Goal: Task Accomplishment & Management: Complete application form

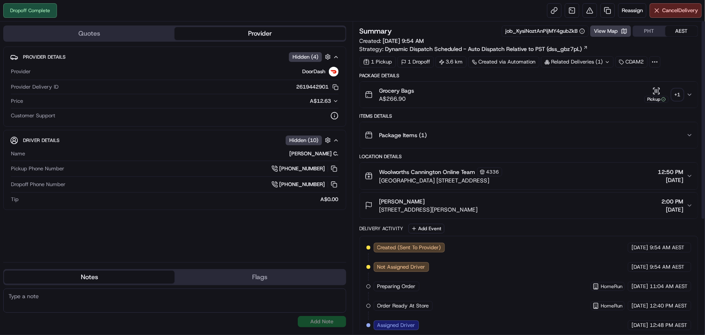
click at [680, 93] on div "+ 1" at bounding box center [677, 94] width 11 height 11
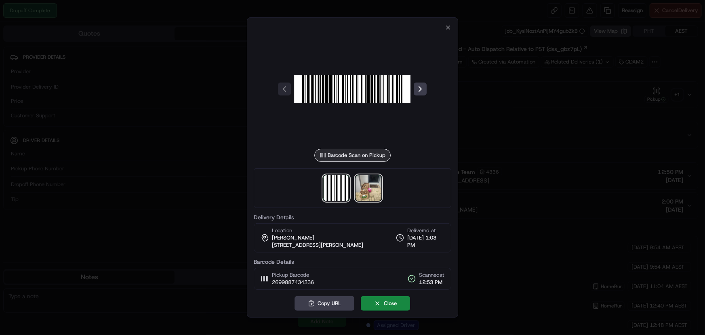
click at [379, 182] on img at bounding box center [369, 188] width 26 height 26
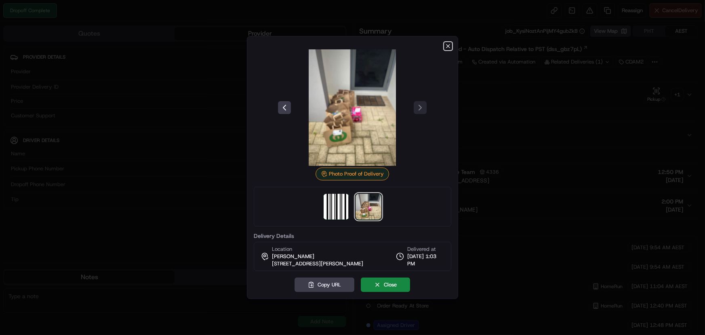
click at [448, 46] on icon "button" at bounding box center [448, 45] width 3 height 3
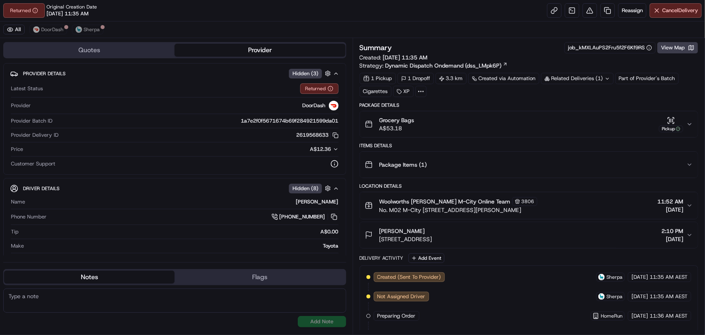
click at [524, 158] on div "Package Items ( 1 )" at bounding box center [526, 164] width 322 height 16
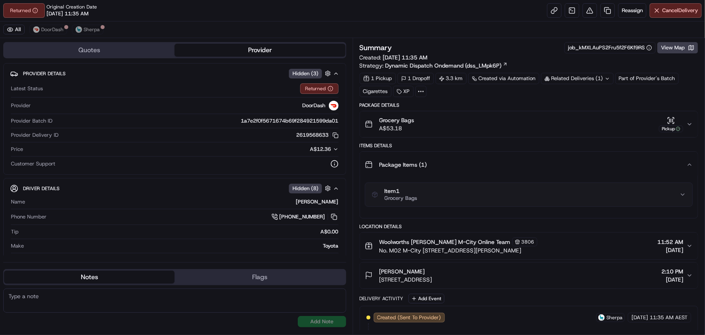
click at [529, 161] on div "Package Items ( 1 )" at bounding box center [526, 164] width 322 height 16
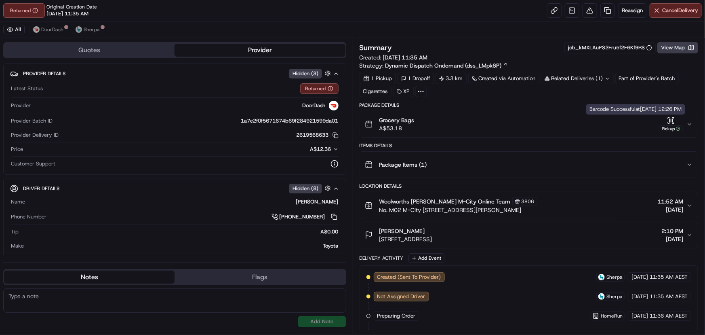
click at [675, 120] on icon "button" at bounding box center [671, 120] width 8 height 8
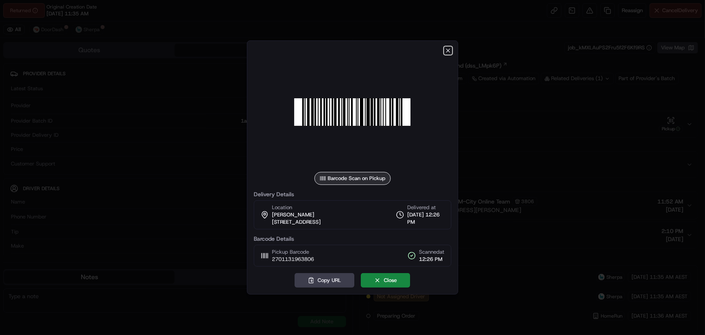
click at [447, 47] on icon "button" at bounding box center [448, 50] width 6 height 6
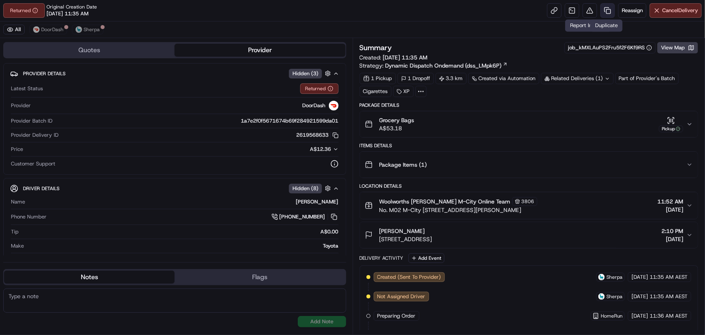
click at [606, 13] on link at bounding box center [608, 10] width 15 height 15
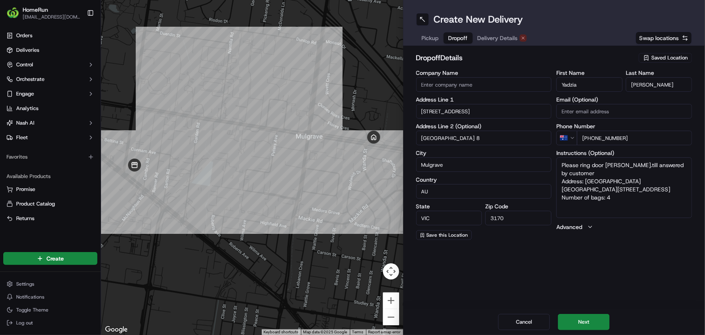
click at [461, 36] on span "Dropoff" at bounding box center [458, 38] width 19 height 8
click at [501, 38] on span "Delivery Details" at bounding box center [498, 38] width 40 height 8
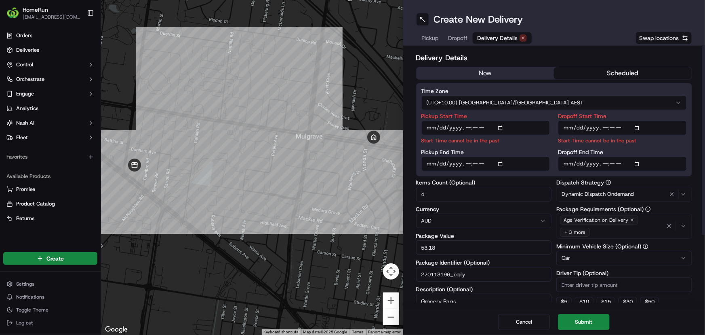
click at [502, 71] on button "now" at bounding box center [486, 73] width 138 height 12
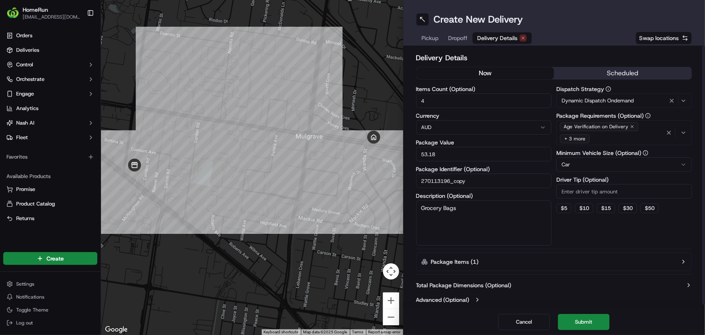
click at [475, 212] on textarea "Grocery Bags" at bounding box center [484, 222] width 136 height 45
click at [435, 215] on textarea "Grocery Bags - DO NOT BRING SECURITY ITEM - CIGGARETTES HAVE BEEN REFUNDED" at bounding box center [484, 222] width 136 height 45
drag, startPoint x: 463, startPoint y: 215, endPoint x: 430, endPoint y: 214, distance: 33.2
click at [430, 214] on textarea "Grocery Bags - DO NOT BRING SECURITY ITEM - CIGGARETTES HAVE BEEN REFUNDED" at bounding box center [484, 222] width 136 height 45
click at [441, 215] on textarea "Grocery Bags - DO NOT BRING SECURITY ITEM - CIGGARETTES HAVE BEEN REFUNDED" at bounding box center [484, 222] width 136 height 45
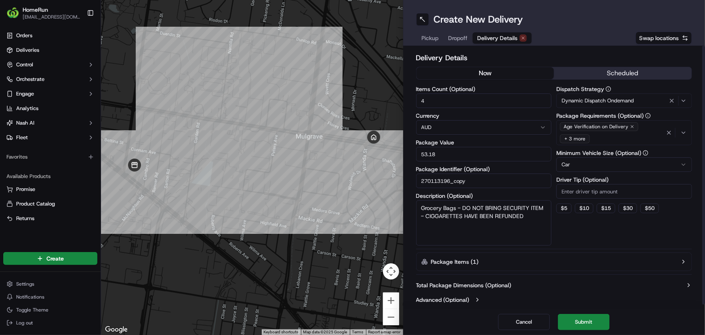
click at [527, 215] on textarea "Grocery Bags - DO NOT BRING SECURITY ITEM - CIGGARETTES HAVE BEEN REFUNDED" at bounding box center [484, 222] width 136 height 45
click at [436, 215] on textarea "Grocery Bags - DO NOT BRING SECURITY ITEM - CIGGARETTES HAVE BEEN REFUNDED" at bounding box center [484, 222] width 136 height 45
drag, startPoint x: 460, startPoint y: 217, endPoint x: 427, endPoint y: 215, distance: 32.8
click at [427, 215] on textarea "Grocery Bags - DO NOT BRING SECURITY ITEM - CIGARETTES HAVE BEEN REFUNDED" at bounding box center [484, 222] width 136 height 45
drag, startPoint x: 496, startPoint y: 215, endPoint x: 489, endPoint y: 214, distance: 6.5
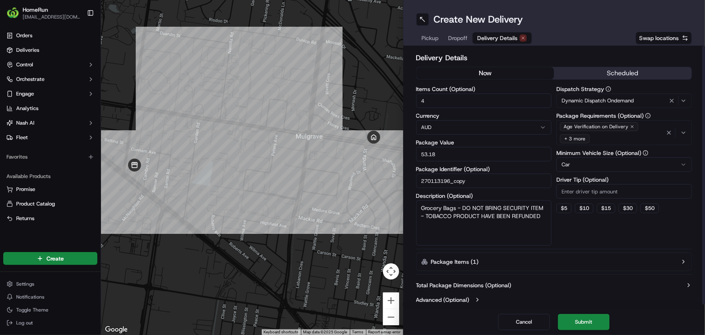
click at [489, 214] on textarea "Grocery Bags - DO NOT BRING SECURITY ITEM - TOBACCO PRODUCT HAVE BEEN REFUNDED" at bounding box center [484, 222] width 136 height 45
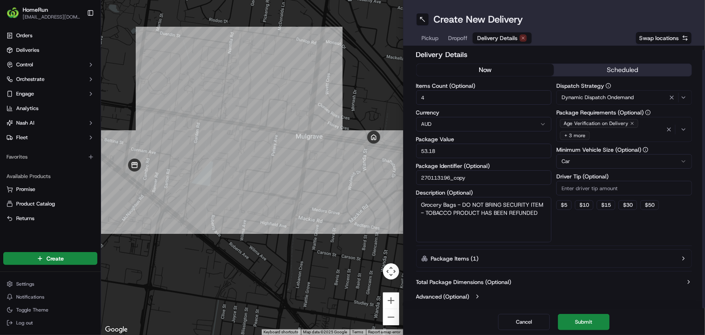
scroll to position [4, 0]
type textarea "Grocery Bags - DO NOT BRING SECURITY ITEM - TOBACCO PRODUCT HAS BEEN REFUNDED"
click at [595, 323] on button "Submit" at bounding box center [584, 322] width 52 height 16
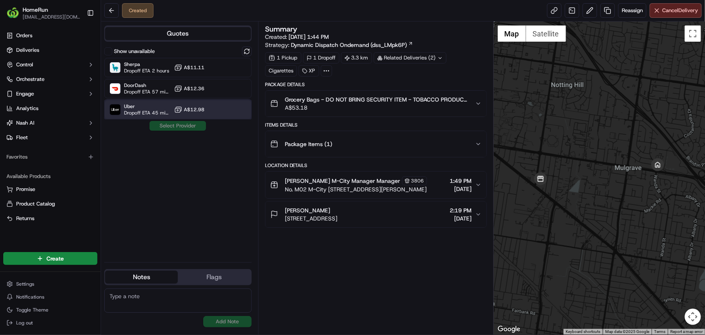
click at [148, 110] on span "Dropoff ETA 45 minutes" at bounding box center [147, 113] width 47 height 6
click at [172, 127] on button "Assign Provider" at bounding box center [177, 126] width 57 height 10
